Goal: Communication & Community: Share content

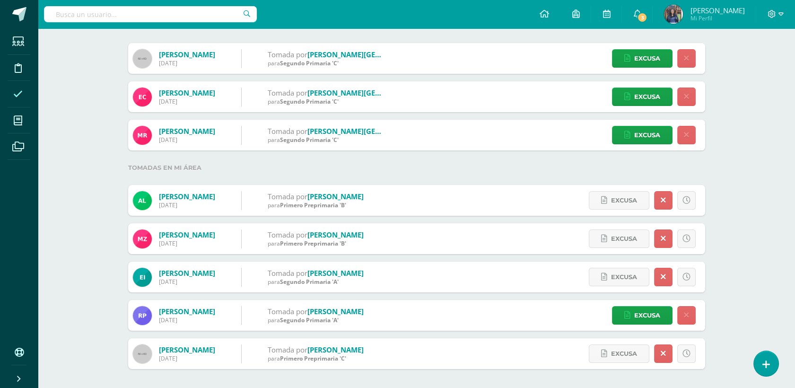
click at [761, 88] on div "Inasistencias de estudiantes [DATE] [DATE] Esta semana Este mes Este ciclo 8 In…" at bounding box center [416, 143] width 757 height 489
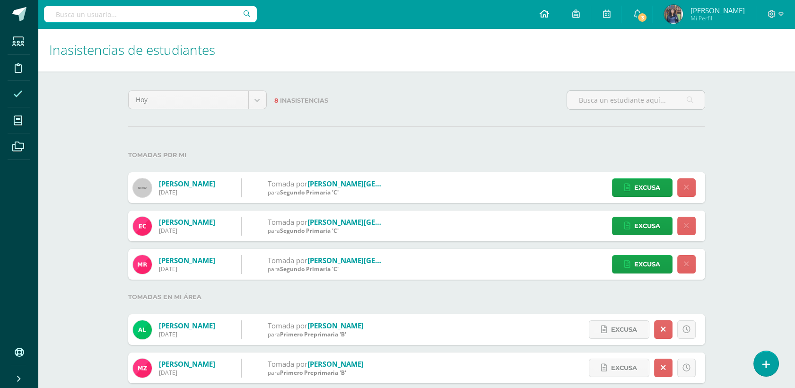
click at [561, 25] on link at bounding box center [544, 14] width 32 height 28
click at [561, 19] on link at bounding box center [544, 14] width 32 height 28
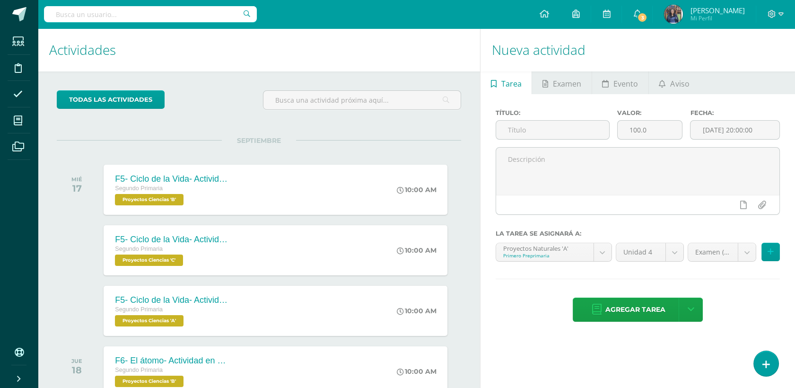
click at [668, 71] on h1 "Nueva actividad" at bounding box center [638, 49] width 292 height 43
click at [670, 87] on span "Aviso" at bounding box center [679, 83] width 19 height 23
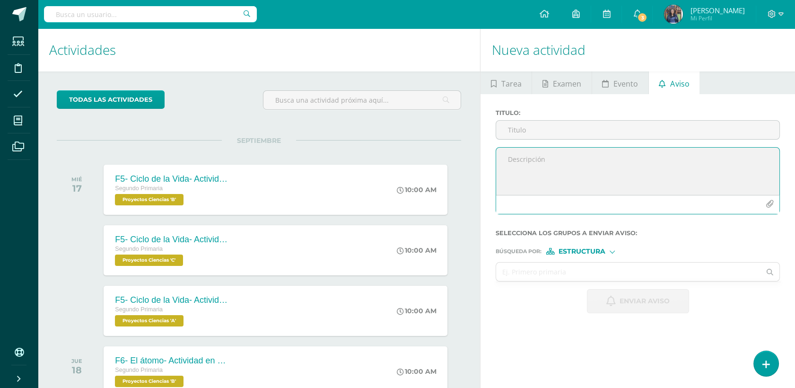
click at [549, 163] on textarea at bounding box center [637, 171] width 283 height 47
paste textarea "Buenas tardes, estimados padres: Les comparto información sobre el diario de re…"
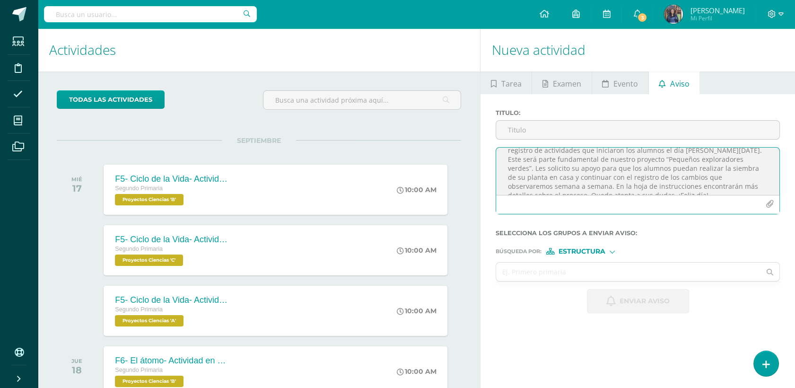
scroll to position [31, 0]
type textarea "Buenas tardes, estimados padres: Les comparto información sobre el diario de re…"
click at [572, 132] on input "Titulo :" at bounding box center [637, 130] width 283 height 18
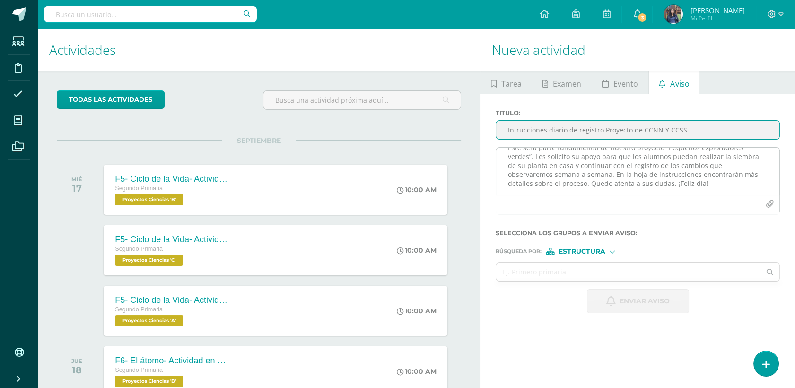
type input "Intrucciones diario de registro Proyecto de CCNN Y CCSS"
click at [770, 203] on icon "button" at bounding box center [770, 204] width 8 height 8
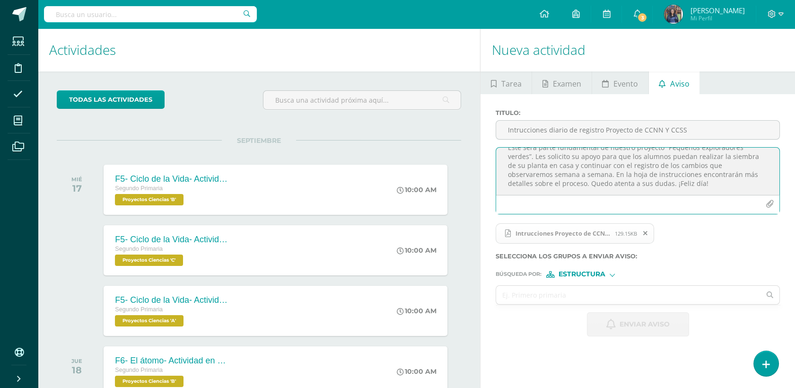
click at [601, 272] on span "Estructura" at bounding box center [582, 274] width 47 height 5
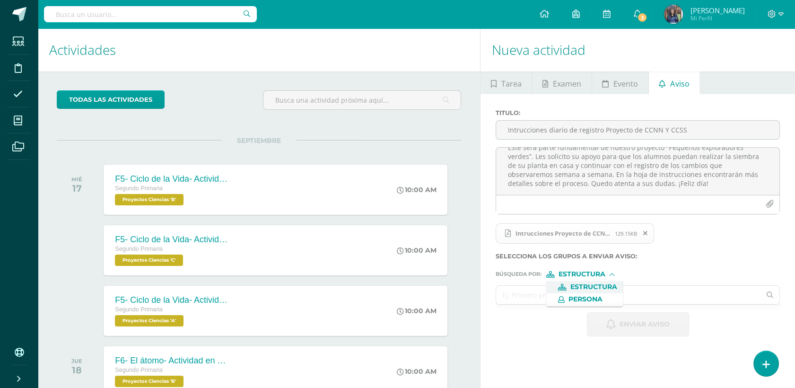
click at [526, 293] on input "text" at bounding box center [628, 295] width 264 height 18
type input "S"
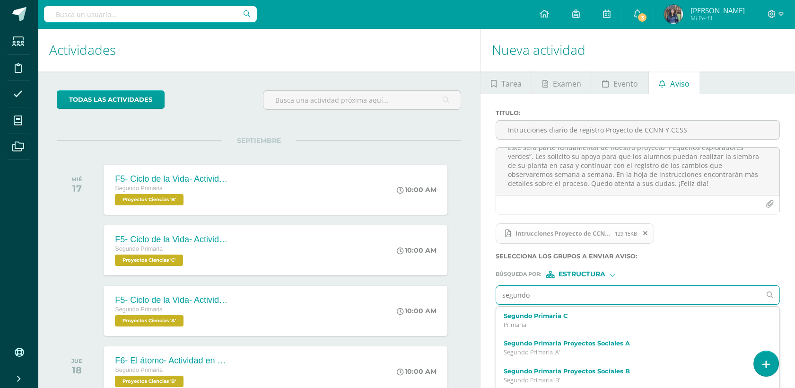
type input "segundo"
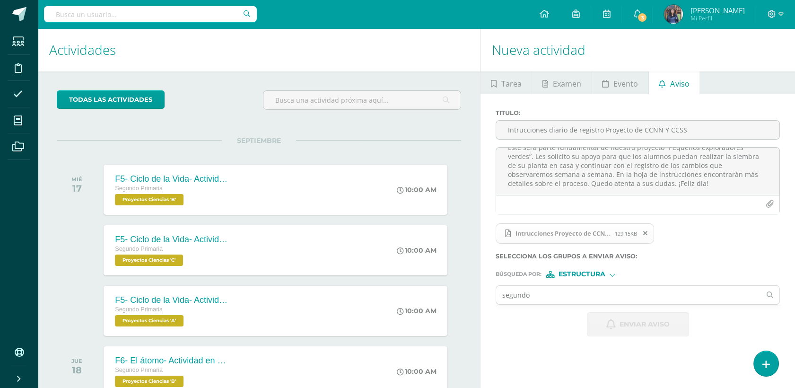
click at [780, 335] on div "Titulo : Intrucciones diario de registro Proyecto de CCNN Y CCSS Buenas tardes,…" at bounding box center [638, 222] width 315 height 257
click at [655, 299] on input "segundo" at bounding box center [628, 295] width 264 height 18
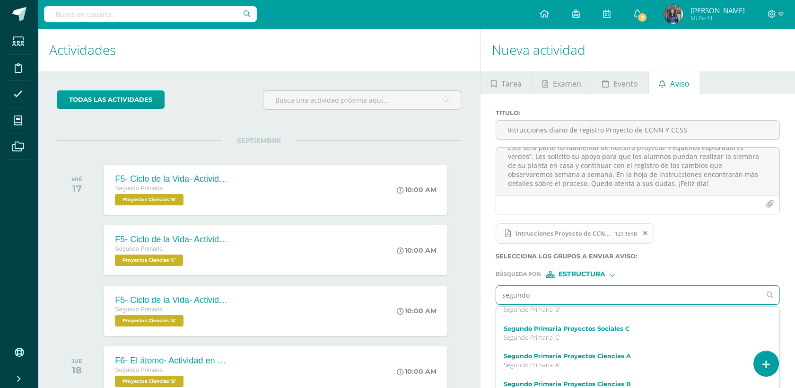
scroll to position [75, 0]
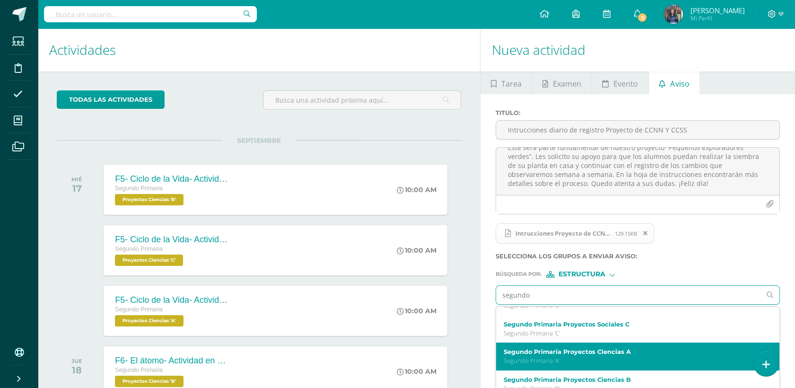
click at [639, 355] on label "Segundo Primaria Proyectos Ciencias A" at bounding box center [632, 351] width 256 height 7
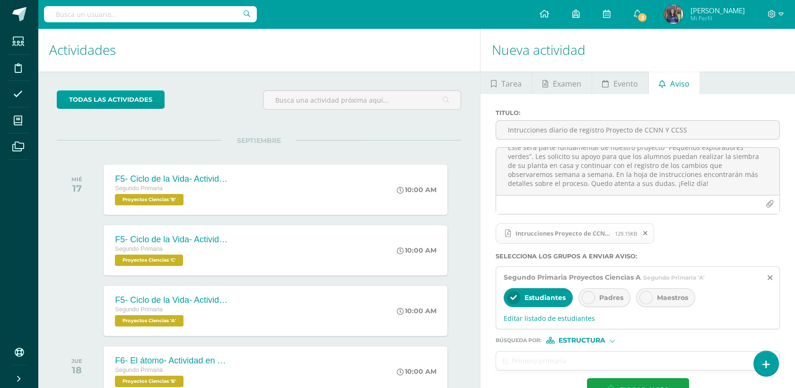
scroll to position [0, 0]
click at [598, 295] on div "Padres" at bounding box center [605, 297] width 52 height 19
click at [547, 362] on input "text" at bounding box center [628, 361] width 264 height 18
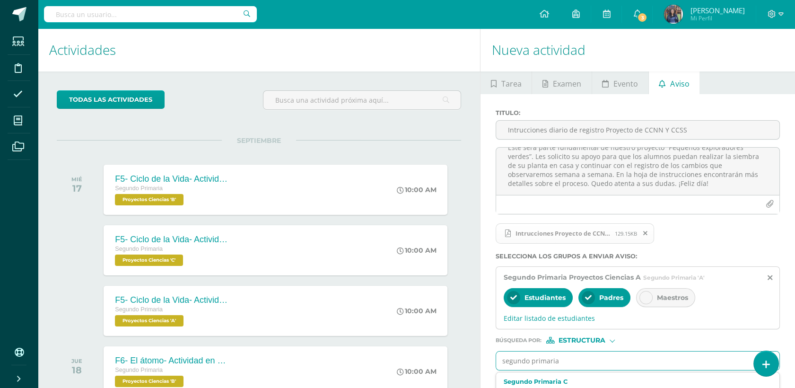
type input "segundo primaria"
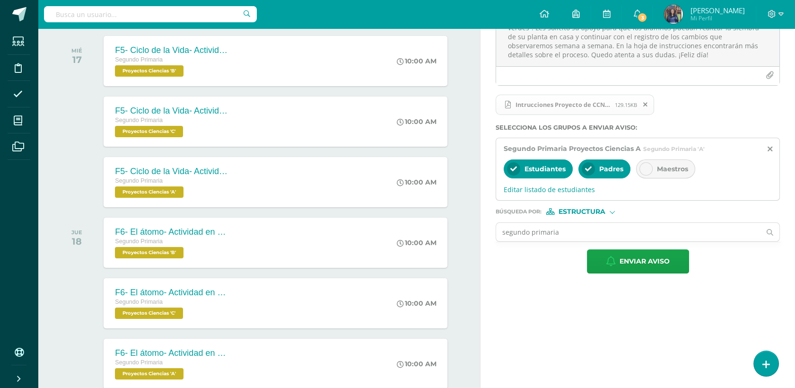
scroll to position [151, 0]
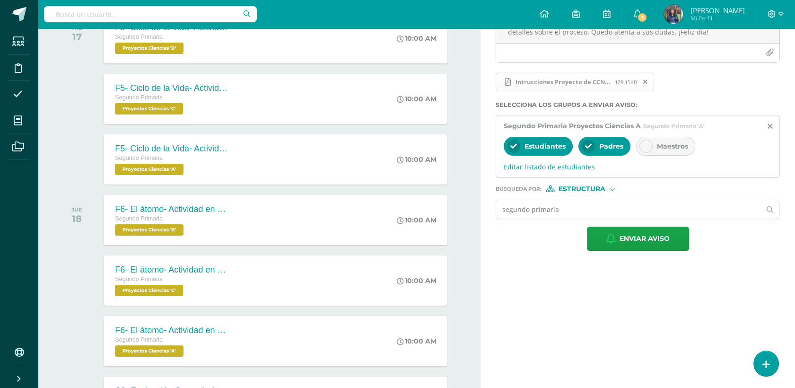
click at [638, 208] on input "segundo primaria" at bounding box center [628, 209] width 264 height 18
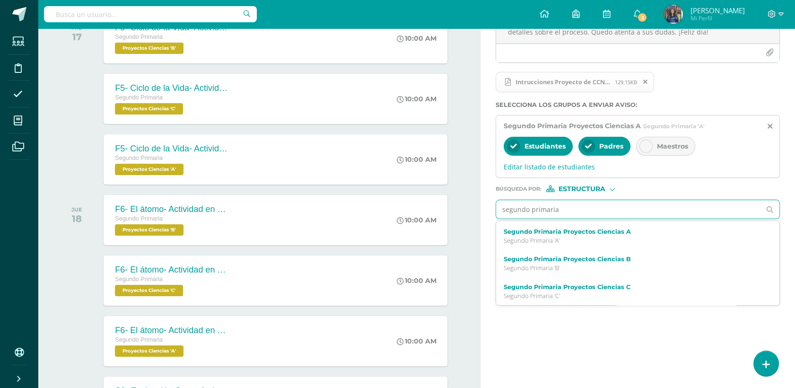
scroll to position [113, 0]
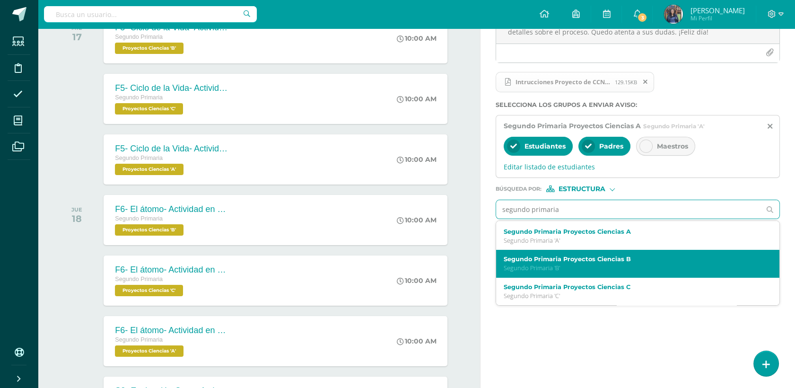
click at [631, 263] on div "Segundo Primaria Proyectos Ciencias B Segundo Primaria 'B'" at bounding box center [632, 263] width 256 height 17
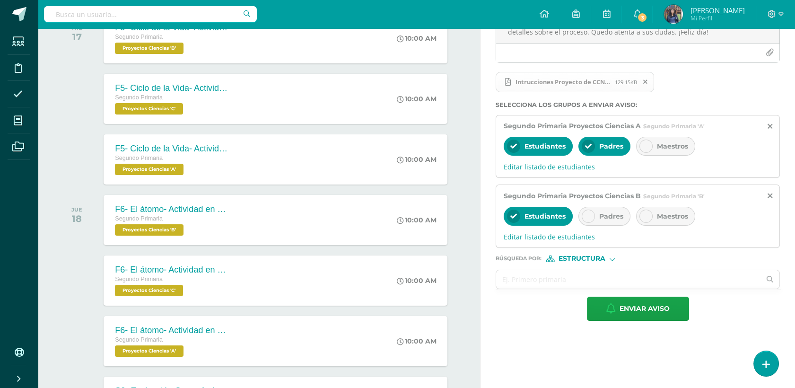
click at [604, 217] on span "Padres" at bounding box center [611, 216] width 24 height 9
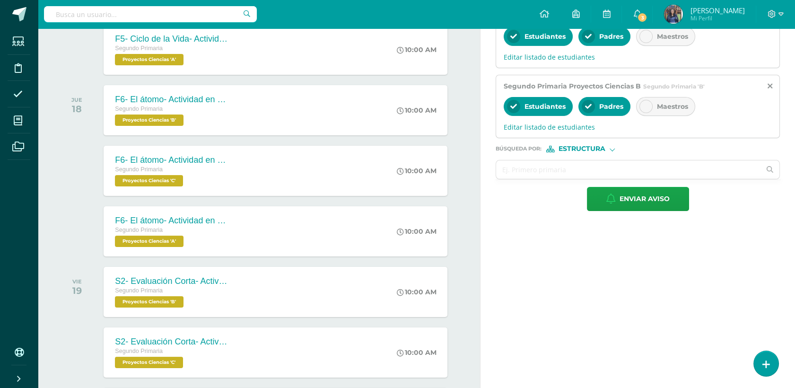
scroll to position [234, 0]
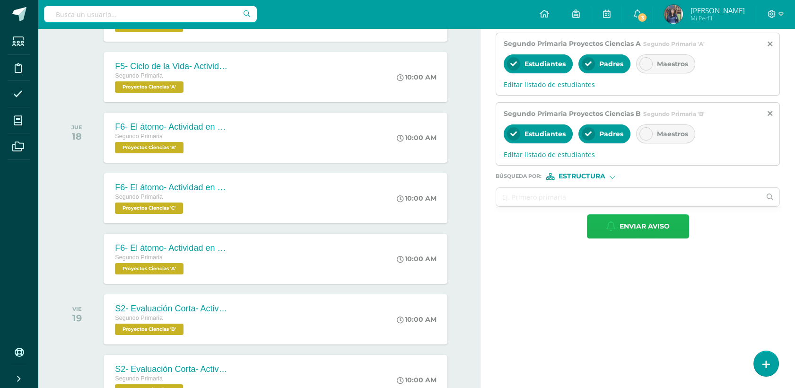
click at [643, 225] on span "Enviar aviso" at bounding box center [645, 226] width 50 height 23
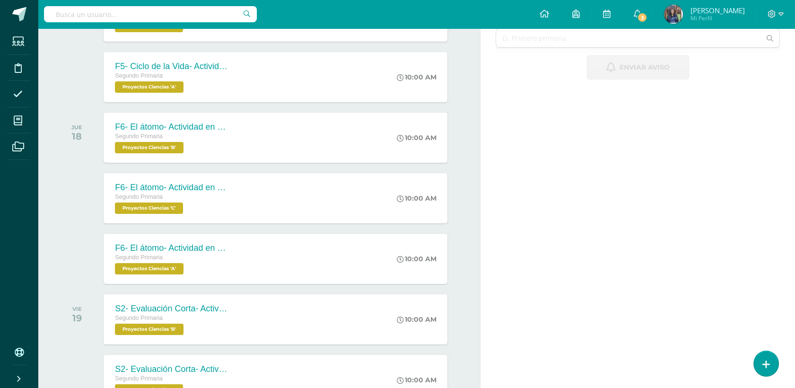
scroll to position [0, 0]
